Goal: Obtain resource: Download file/media

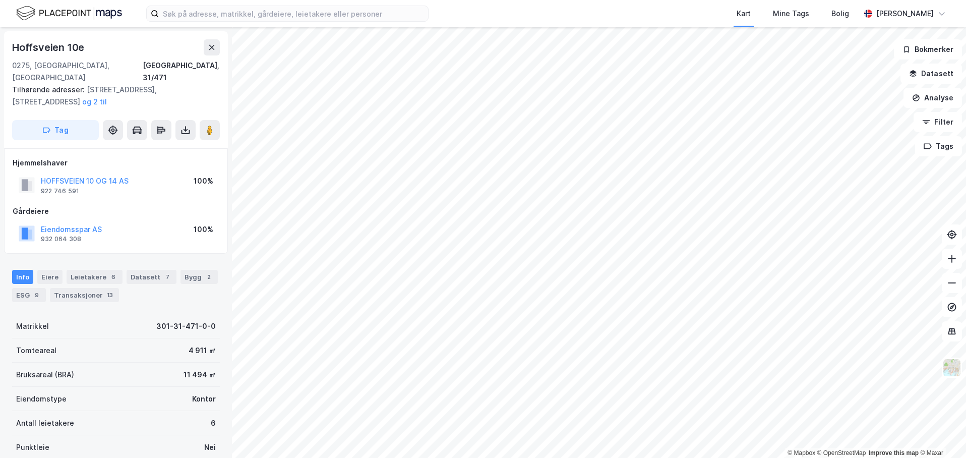
scroll to position [50, 0]
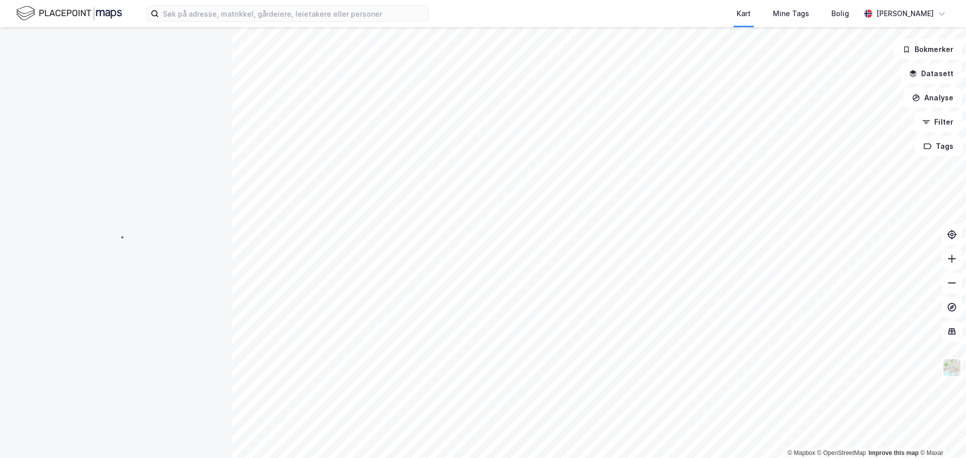
scroll to position [50, 0]
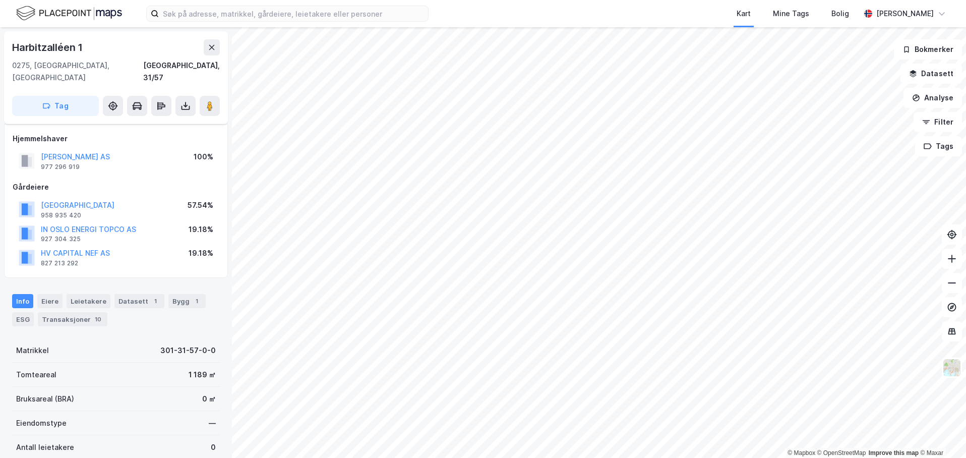
scroll to position [50, 0]
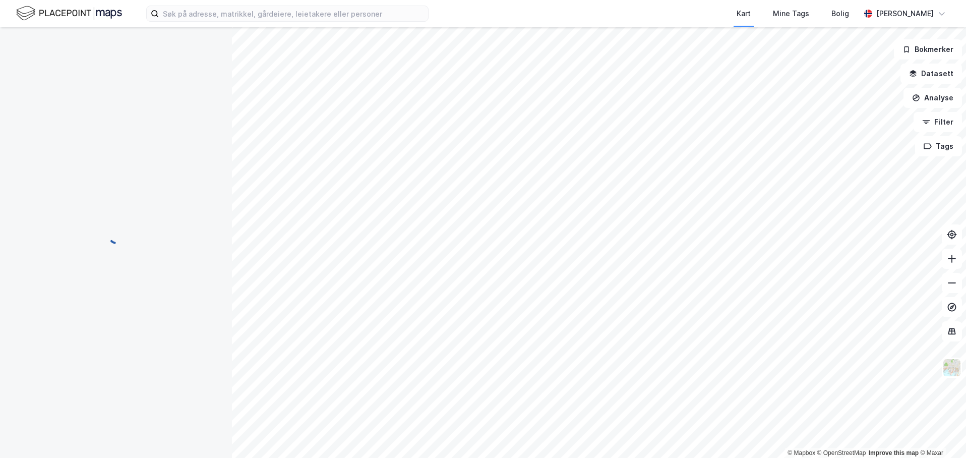
scroll to position [50, 0]
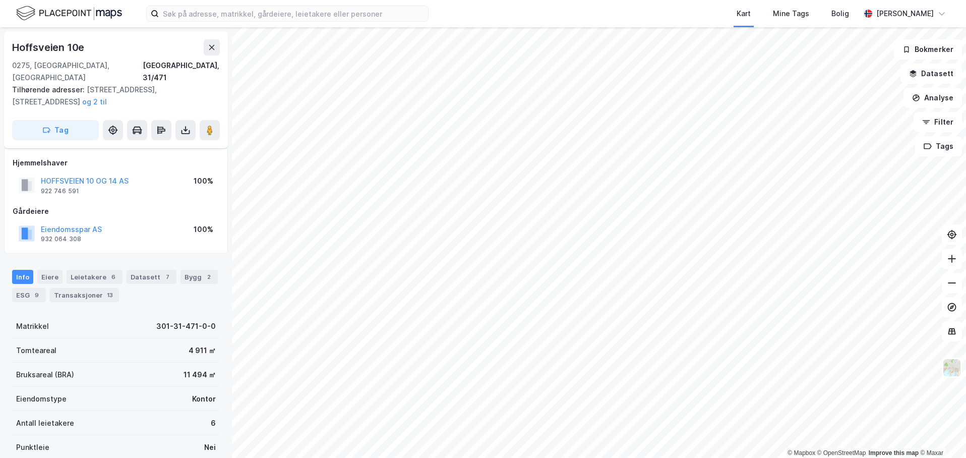
scroll to position [50, 0]
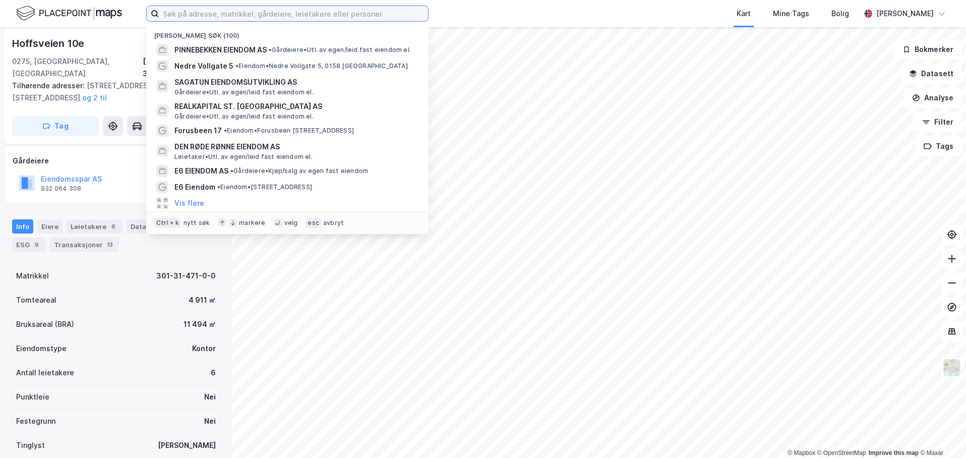
click at [245, 12] on input at bounding box center [293, 13] width 269 height 15
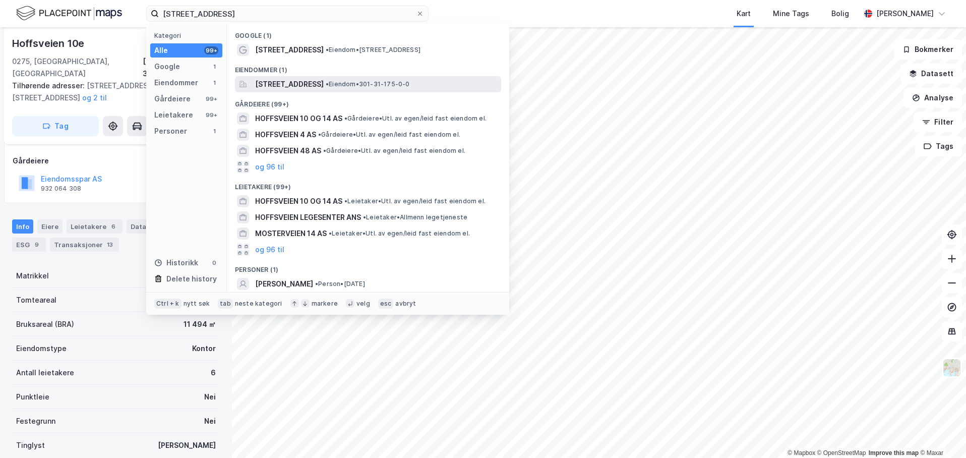
click at [310, 82] on span "[STREET_ADDRESS]" at bounding box center [289, 84] width 69 height 12
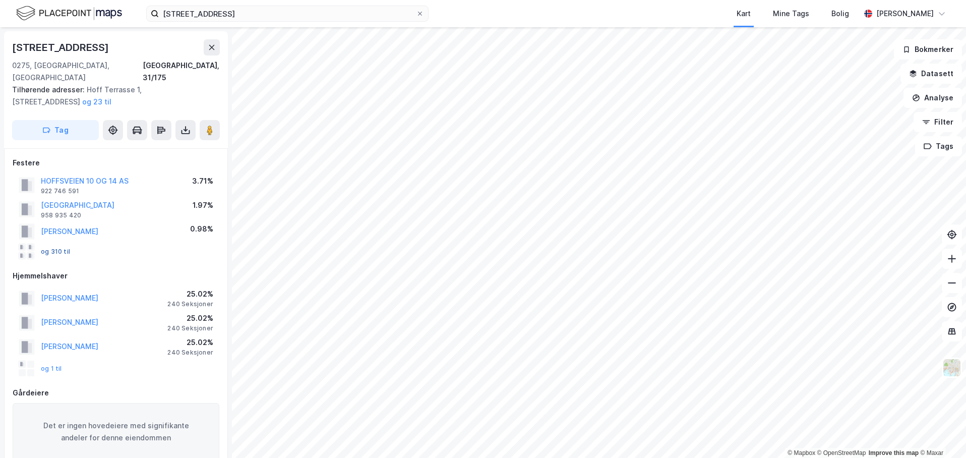
click at [0, 0] on button "og 310 til" at bounding box center [0, 0] width 0 height 0
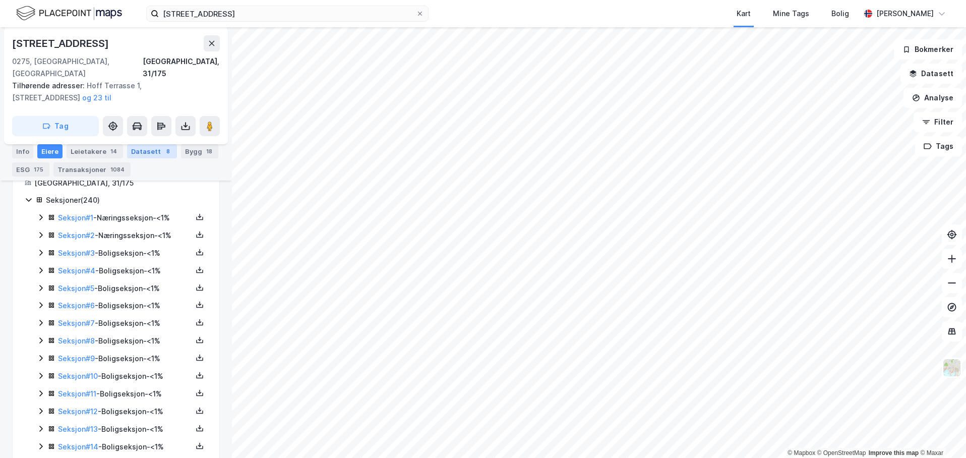
scroll to position [328, 0]
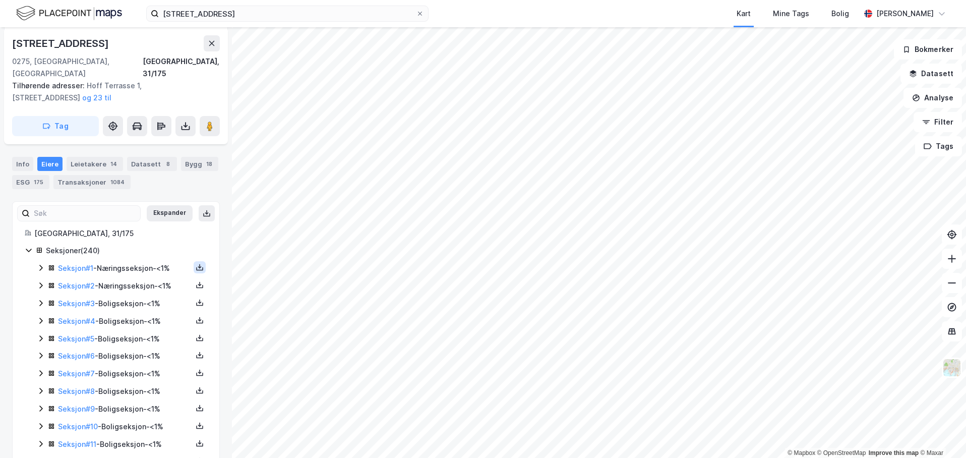
click at [196, 263] on icon at bounding box center [200, 267] width 8 height 8
click at [145, 231] on div "Grunnbok" at bounding box center [139, 237] width 34 height 12
click at [196, 281] on icon at bounding box center [200, 285] width 8 height 8
click at [112, 250] on icon at bounding box center [113, 255] width 10 height 10
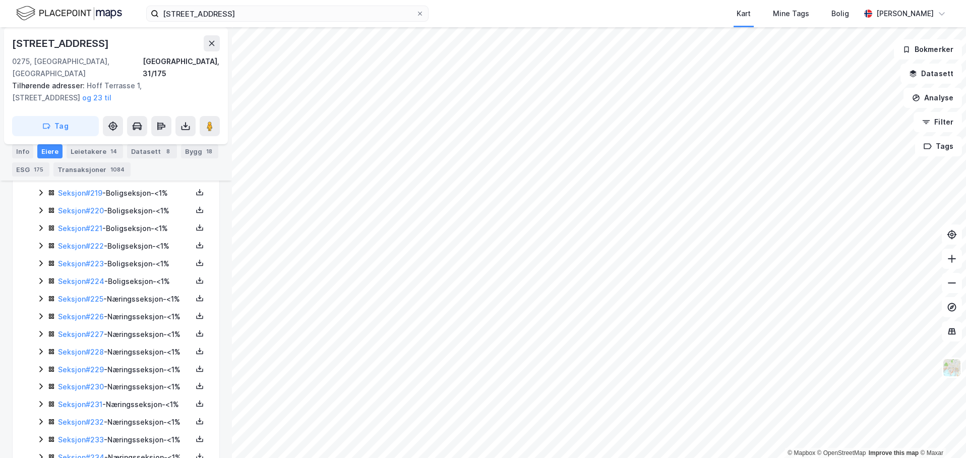
scroll to position [4294, 0]
click at [196, 248] on icon at bounding box center [200, 248] width 8 height 8
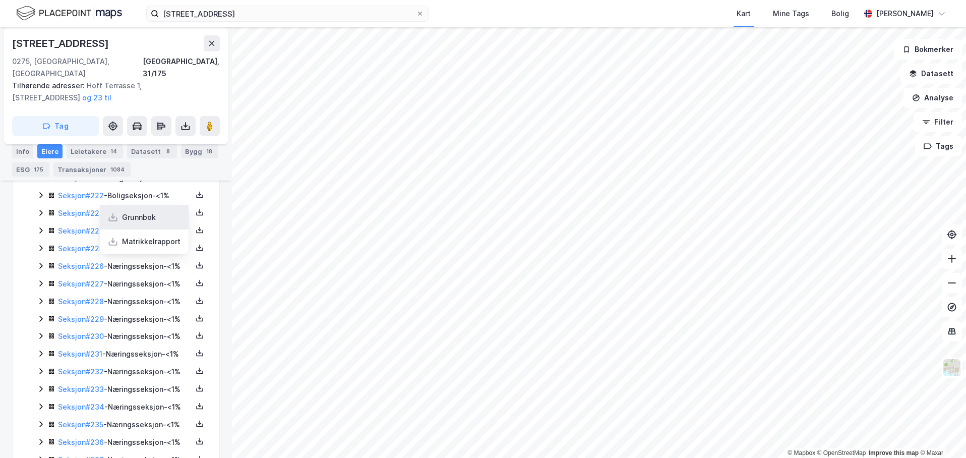
click at [164, 219] on div "Grunnbok" at bounding box center [144, 217] width 89 height 24
click at [196, 339] on icon at bounding box center [200, 335] width 8 height 8
click at [155, 318] on div "Grunnbok" at bounding box center [144, 305] width 89 height 24
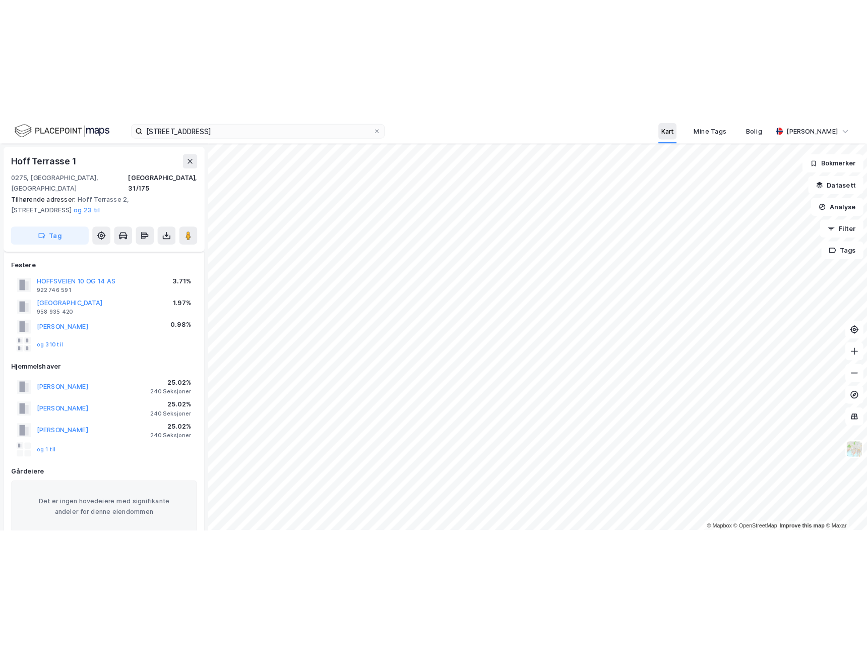
scroll to position [57, 0]
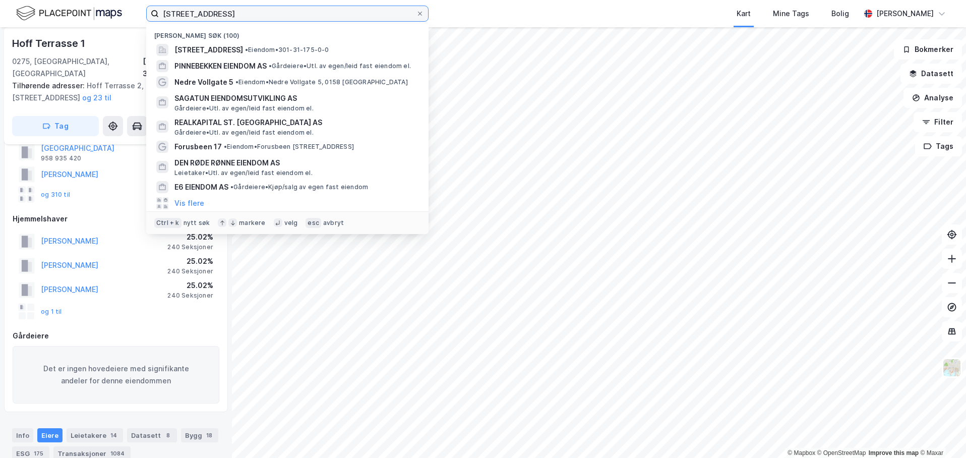
click at [219, 15] on input "[STREET_ADDRESS]" at bounding box center [287, 13] width 257 height 15
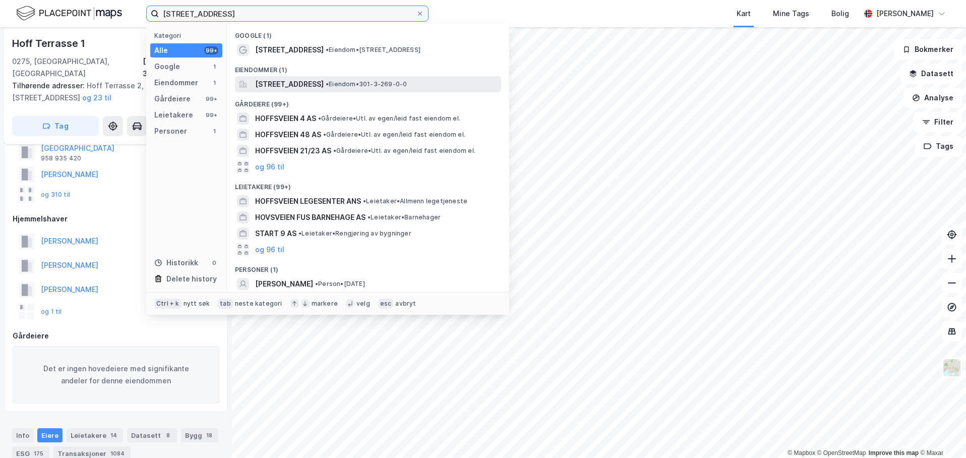
type input "[STREET_ADDRESS]"
click at [313, 78] on span "[STREET_ADDRESS]" at bounding box center [289, 84] width 69 height 12
